Goal: Task Accomplishment & Management: Manage account settings

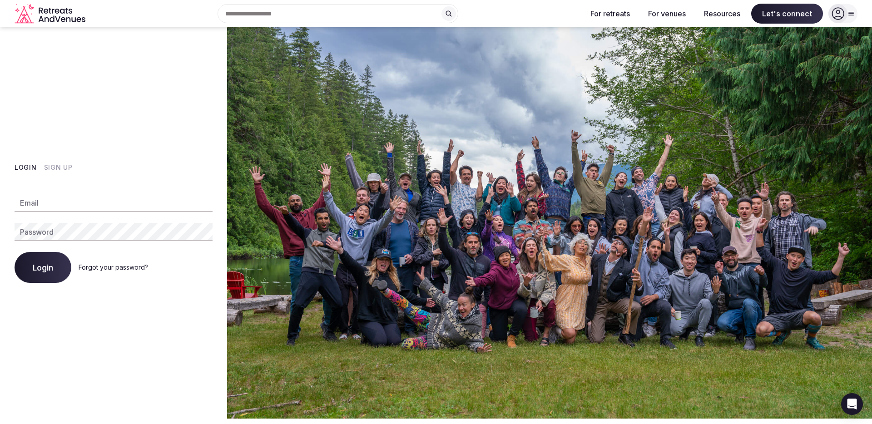
click at [59, 168] on button "Sign Up" at bounding box center [58, 167] width 29 height 9
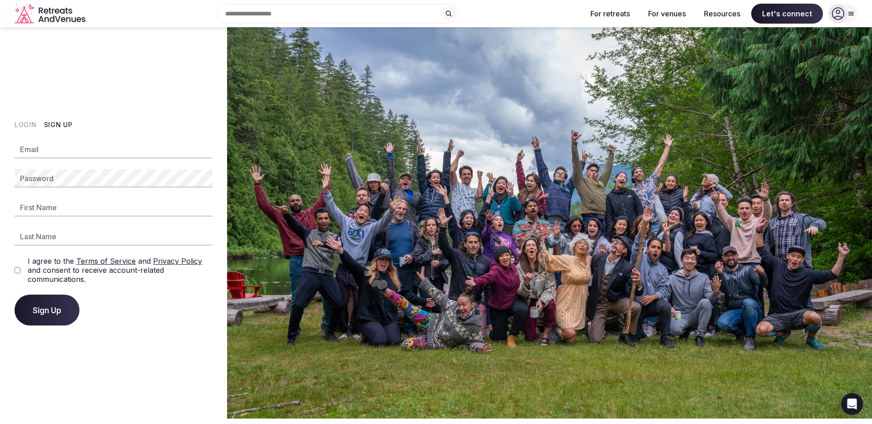
click at [28, 124] on button "Login" at bounding box center [26, 124] width 22 height 9
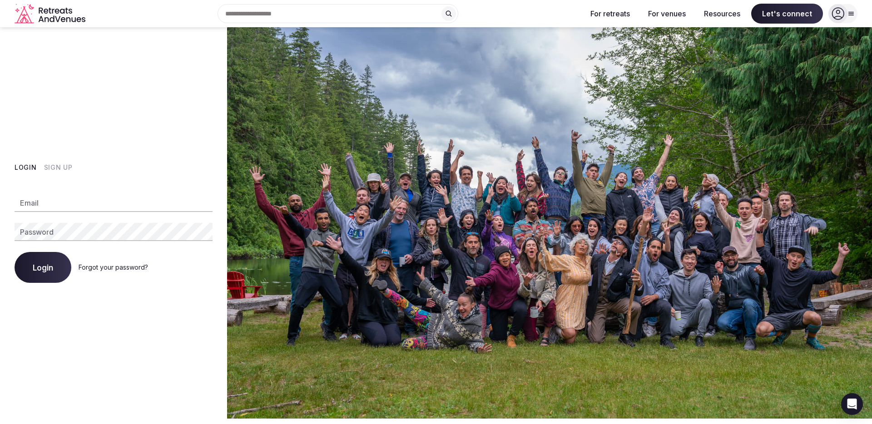
click at [101, 273] on div "Login Forgot your password?" at bounding box center [114, 267] width 198 height 31
click at [102, 269] on link "Forgot your password?" at bounding box center [114, 268] width 70 height 8
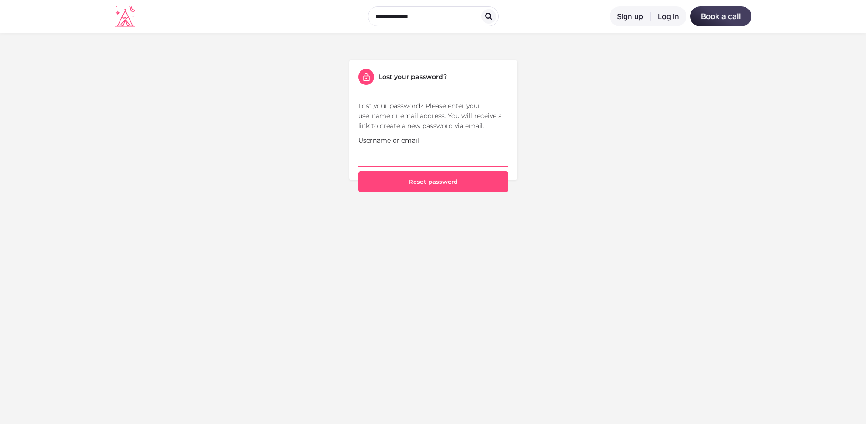
click at [406, 154] on input "Username or email" at bounding box center [433, 155] width 150 height 21
type input "**********"
click at [286, 179] on div "**********" at bounding box center [433, 126] width 532 height 132
click at [440, 183] on button "Reset password" at bounding box center [433, 181] width 150 height 21
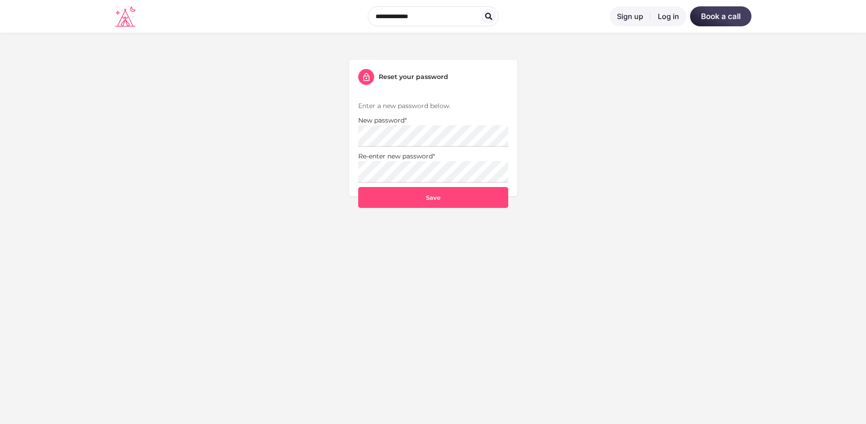
drag, startPoint x: 255, startPoint y: 142, endPoint x: 294, endPoint y: 155, distance: 41.2
click at [259, 142] on div "Reset your password Enter a new password below. New password * Re-enter new pas…" at bounding box center [433, 134] width 532 height 148
click at [483, 205] on button "Save" at bounding box center [433, 197] width 150 height 21
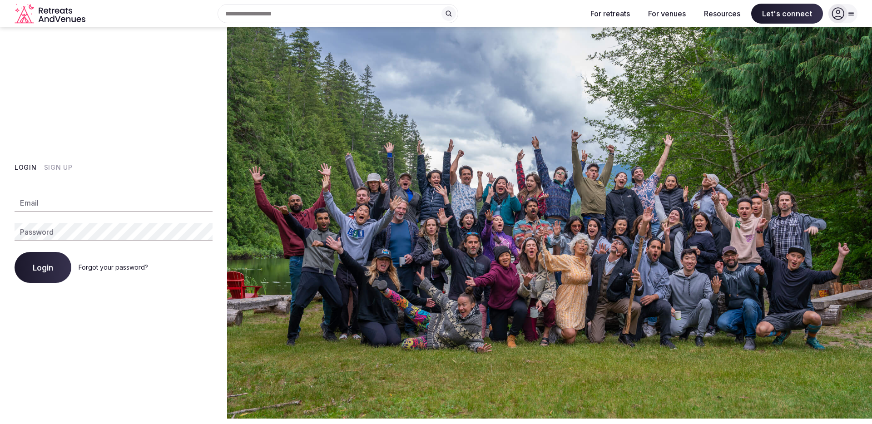
drag, startPoint x: 110, startPoint y: 212, endPoint x: 112, endPoint y: 208, distance: 4.7
click at [111, 209] on div "Email Password Login Forgot your password?" at bounding box center [114, 233] width 198 height 100
click at [112, 208] on input "Email" at bounding box center [114, 203] width 198 height 18
type input "**********"
click at [15, 252] on button "Login" at bounding box center [43, 267] width 57 height 31
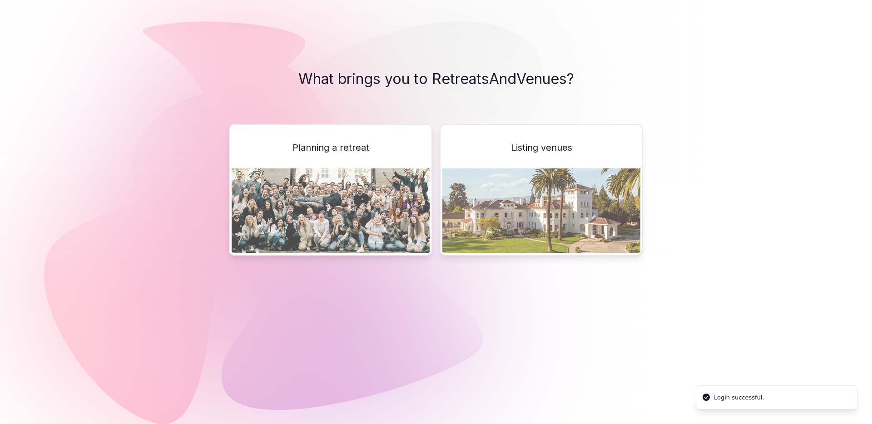
click at [534, 192] on img at bounding box center [542, 211] width 198 height 85
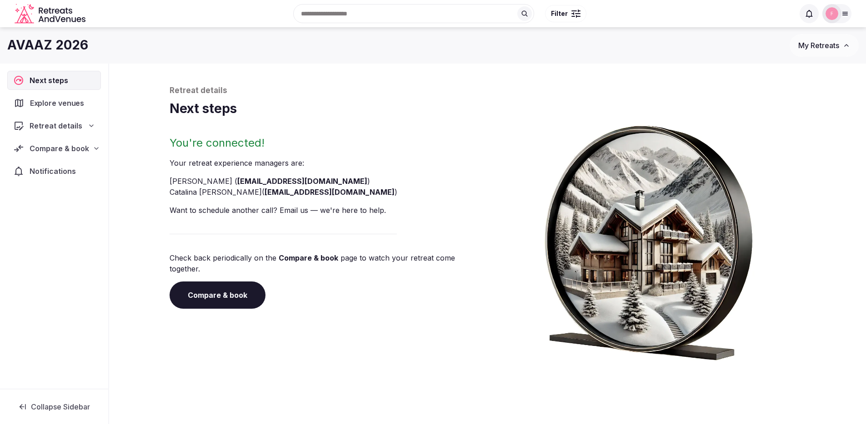
click at [55, 103] on span "Explore venues" at bounding box center [59, 103] width 58 height 11
click at [55, 103] on span "Explore venues" at bounding box center [59, 103] width 59 height 11
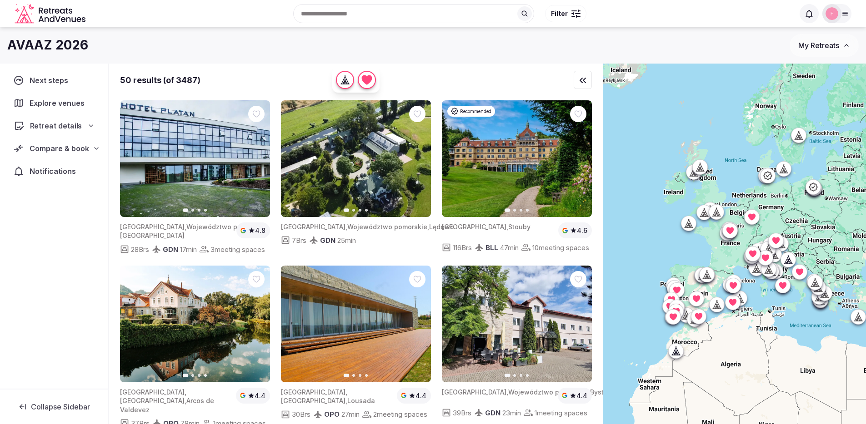
click at [64, 134] on div "Retreat details" at bounding box center [54, 125] width 93 height 19
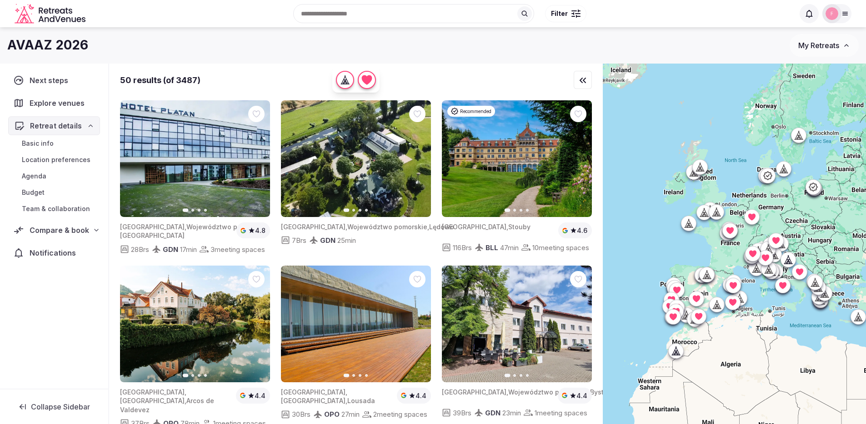
click at [65, 131] on div "Retreat details" at bounding box center [54, 125] width 92 height 19
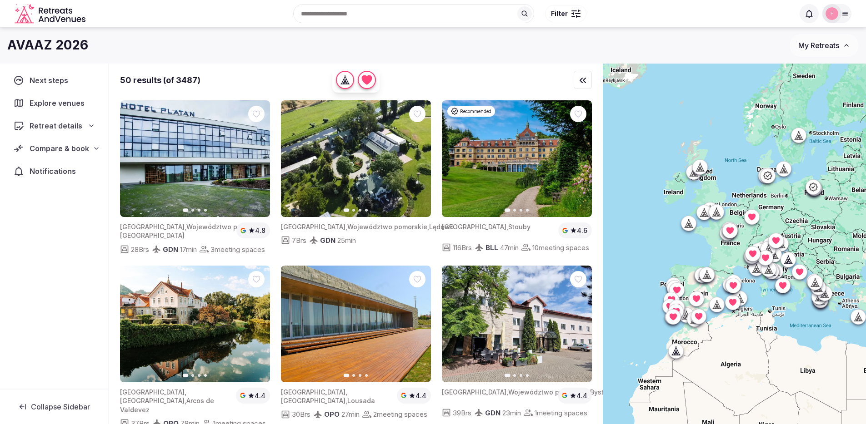
click at [80, 152] on span "Compare & book" at bounding box center [60, 148] width 60 height 11
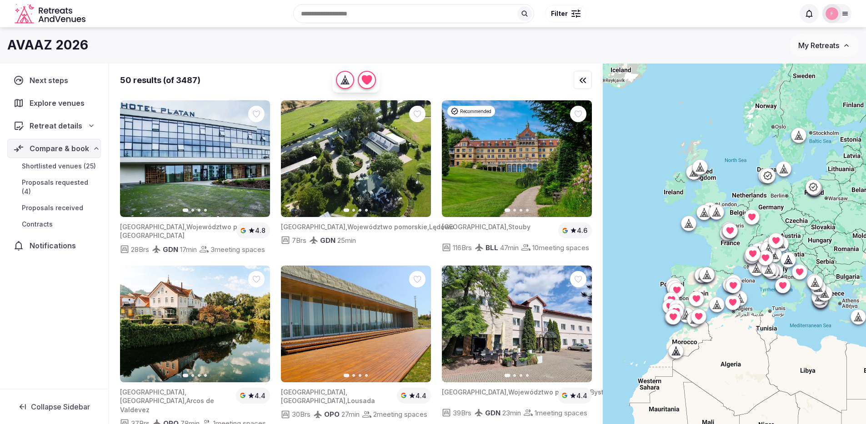
click at [68, 182] on span "Proposals requested (4)" at bounding box center [59, 187] width 75 height 18
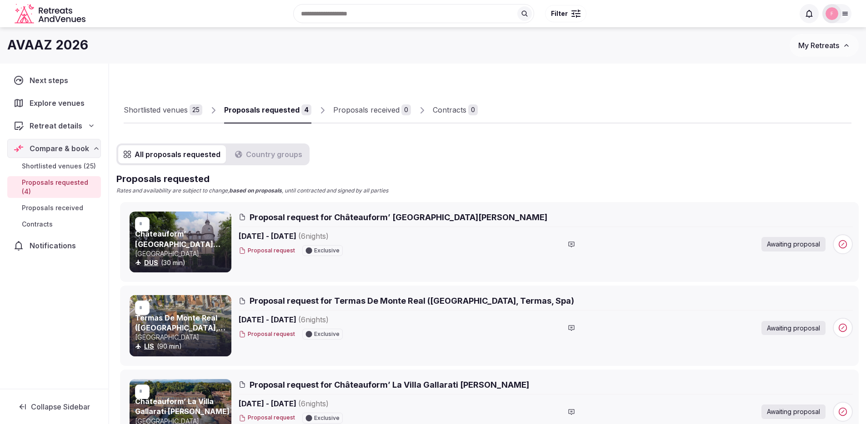
click at [54, 204] on span "Proposals received" at bounding box center [52, 208] width 61 height 9
